Goal: Navigation & Orientation: Find specific page/section

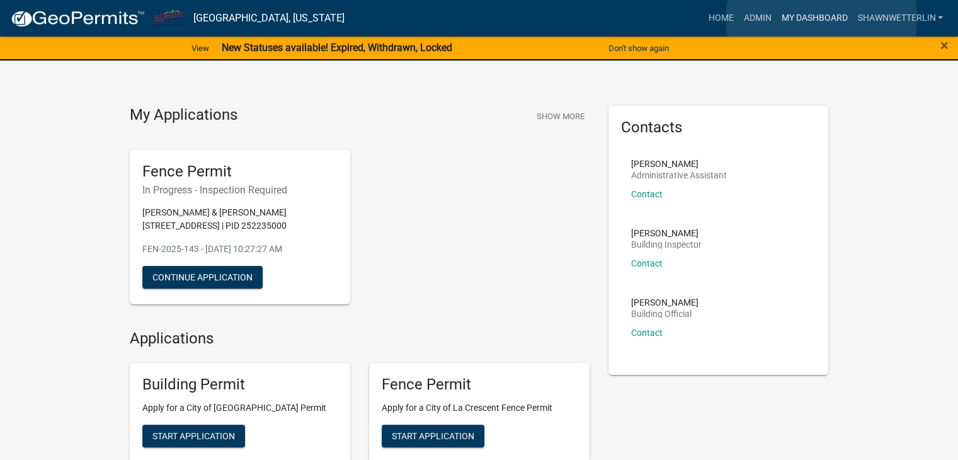
click at [822, 18] on link "My Dashboard" at bounding box center [814, 18] width 76 height 24
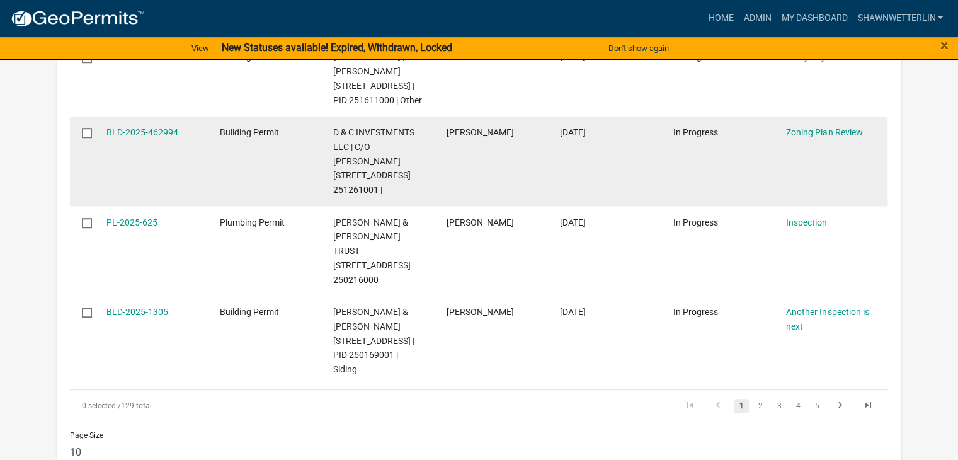
scroll to position [1008, 0]
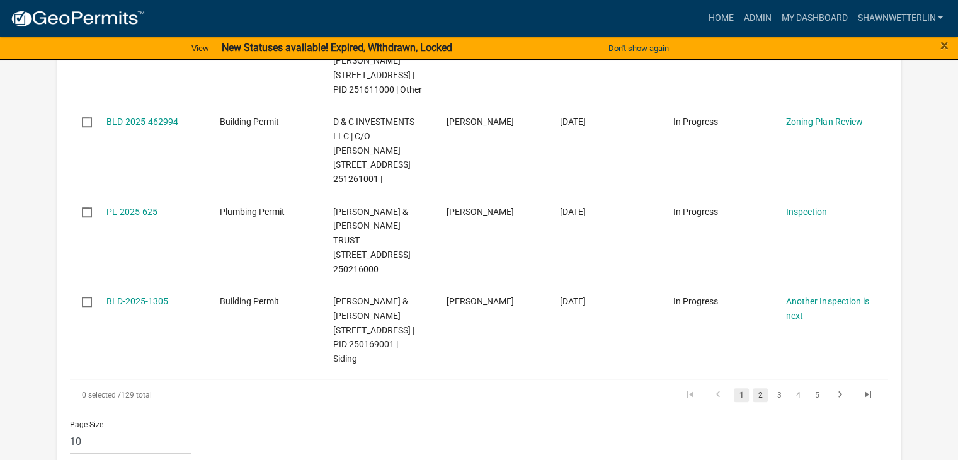
click at [761, 388] on link "2" at bounding box center [760, 395] width 15 height 14
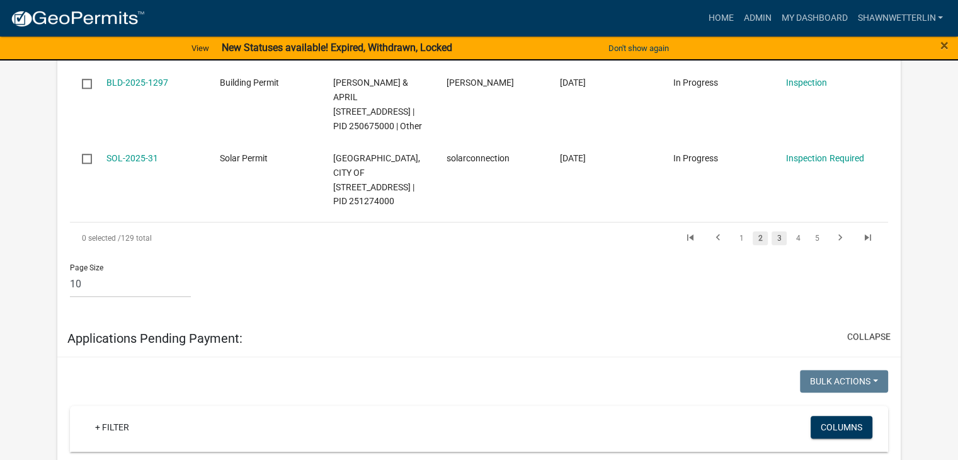
click at [774, 245] on link "3" at bounding box center [779, 238] width 15 height 14
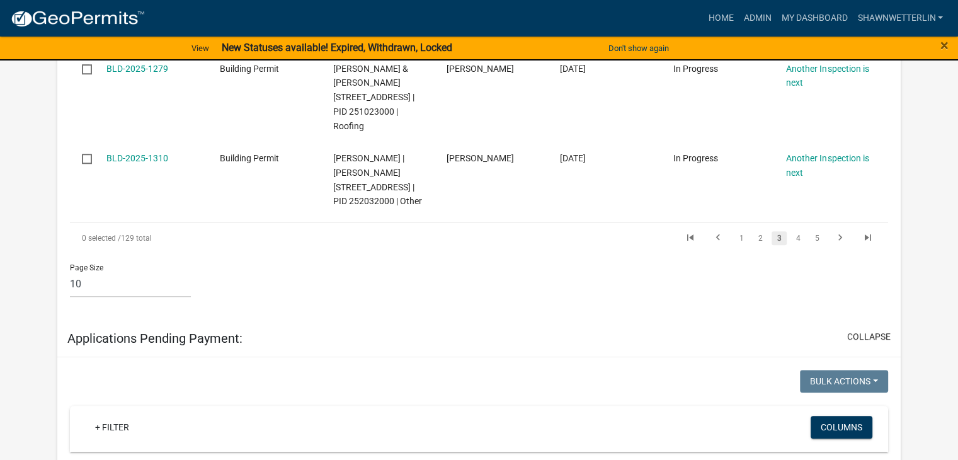
scroll to position [979, 0]
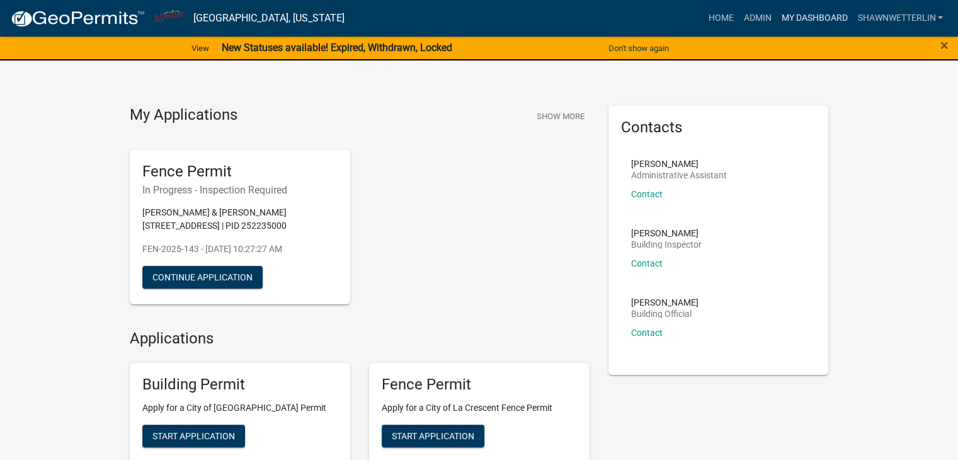
click at [794, 18] on link "My Dashboard" at bounding box center [814, 18] width 76 height 24
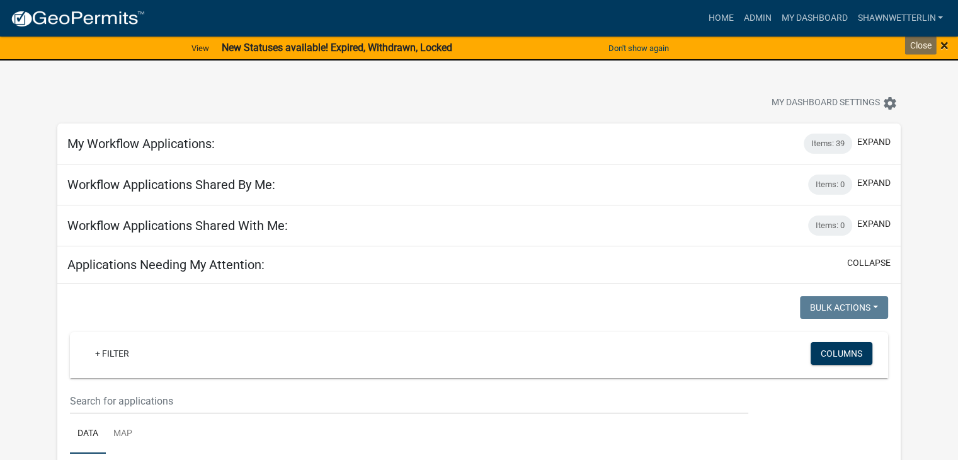
click at [941, 44] on span "×" at bounding box center [945, 46] width 8 height 18
